Goal: Information Seeking & Learning: Learn about a topic

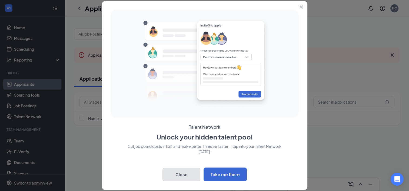
click at [188, 171] on button "Close" at bounding box center [181, 175] width 38 height 14
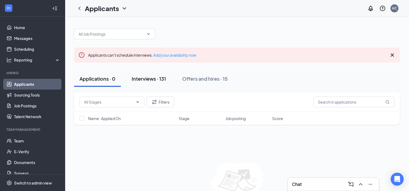
click at [162, 80] on div "Interviews · 131" at bounding box center [149, 78] width 34 height 7
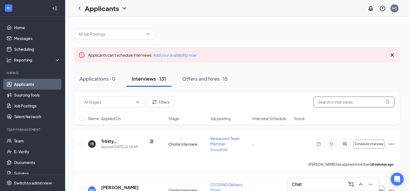
click at [336, 102] on input "text" at bounding box center [353, 102] width 81 height 11
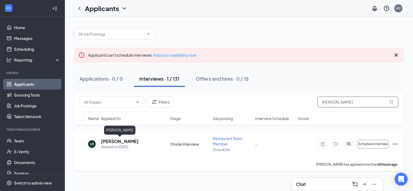
type input "[PERSON_NAME]"
click at [126, 141] on h5 "[PERSON_NAME]" at bounding box center [120, 142] width 38 height 6
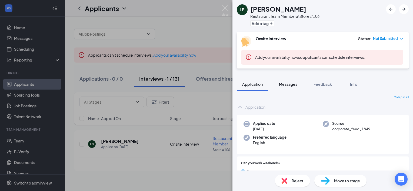
click at [290, 85] on span "Messages" at bounding box center [288, 84] width 18 height 5
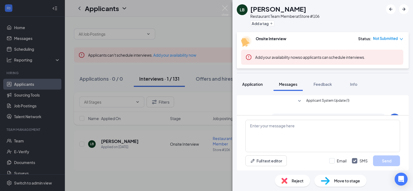
click at [252, 82] on span "Application" at bounding box center [252, 84] width 21 height 5
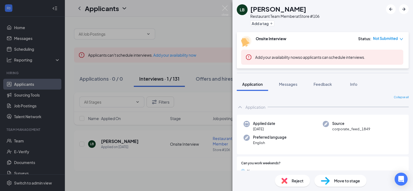
click at [241, 107] on icon "ChevronUp" at bounding box center [240, 107] width 4 height 2
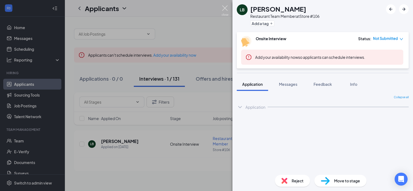
click at [226, 9] on img at bounding box center [225, 10] width 7 height 11
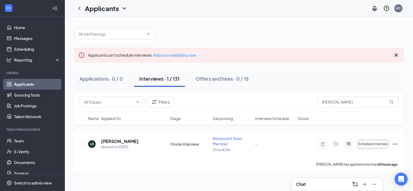
click at [395, 54] on icon "Cross" at bounding box center [396, 55] width 6 height 6
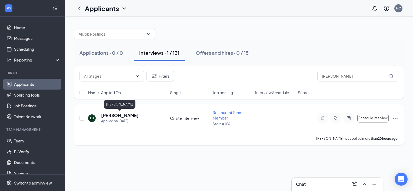
click at [118, 114] on h5 "[PERSON_NAME]" at bounding box center [120, 116] width 38 height 6
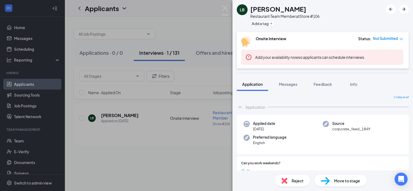
click at [240, 108] on icon "ChevronUp" at bounding box center [240, 107] width 6 height 6
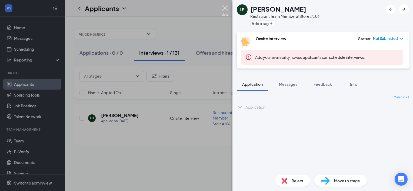
click at [222, 8] on img at bounding box center [225, 10] width 7 height 11
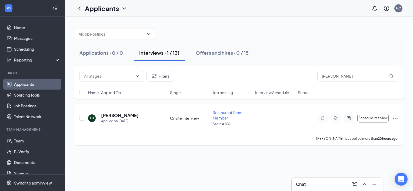
click at [393, 117] on icon "Ellipses" at bounding box center [395, 118] width 6 height 6
click at [295, 160] on div "Applications · 0 / 0 Interviews · 1 / 131 Offers and hires · 0 / 15 Filters [PE…" at bounding box center [239, 104] width 348 height 175
